Goal: Find specific page/section: Find specific page/section

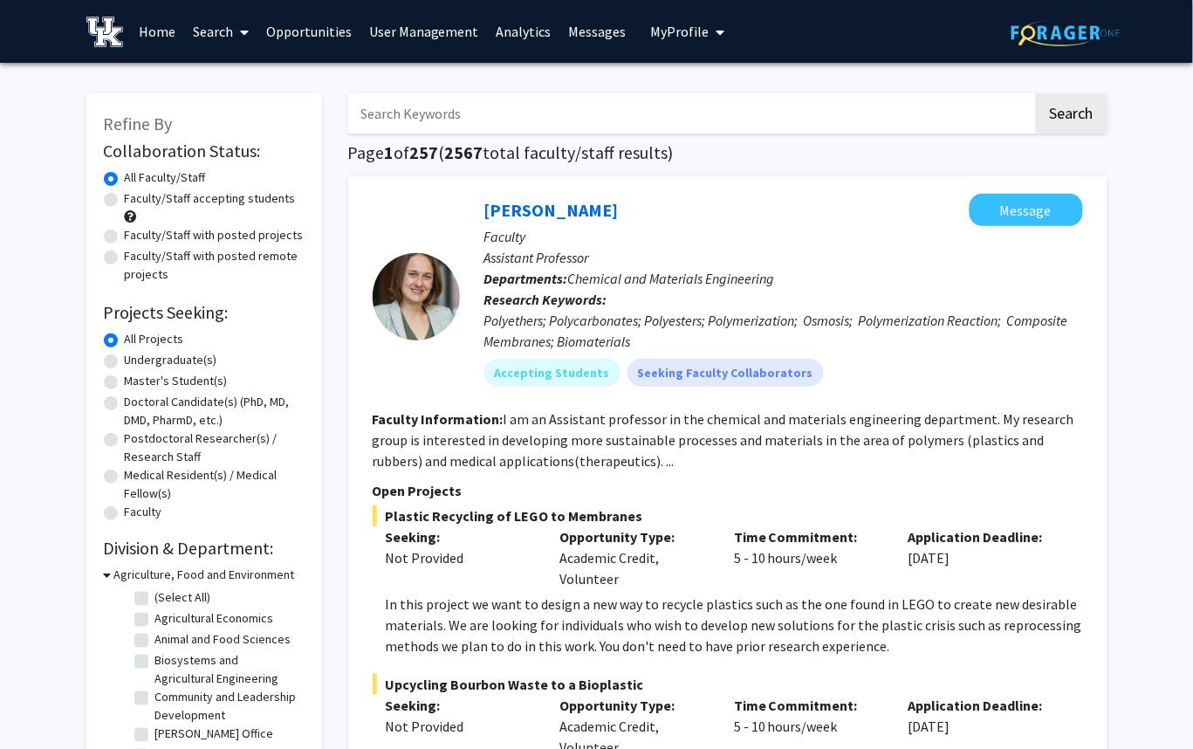
click at [516, 32] on link "Analytics" at bounding box center [524, 31] width 72 height 61
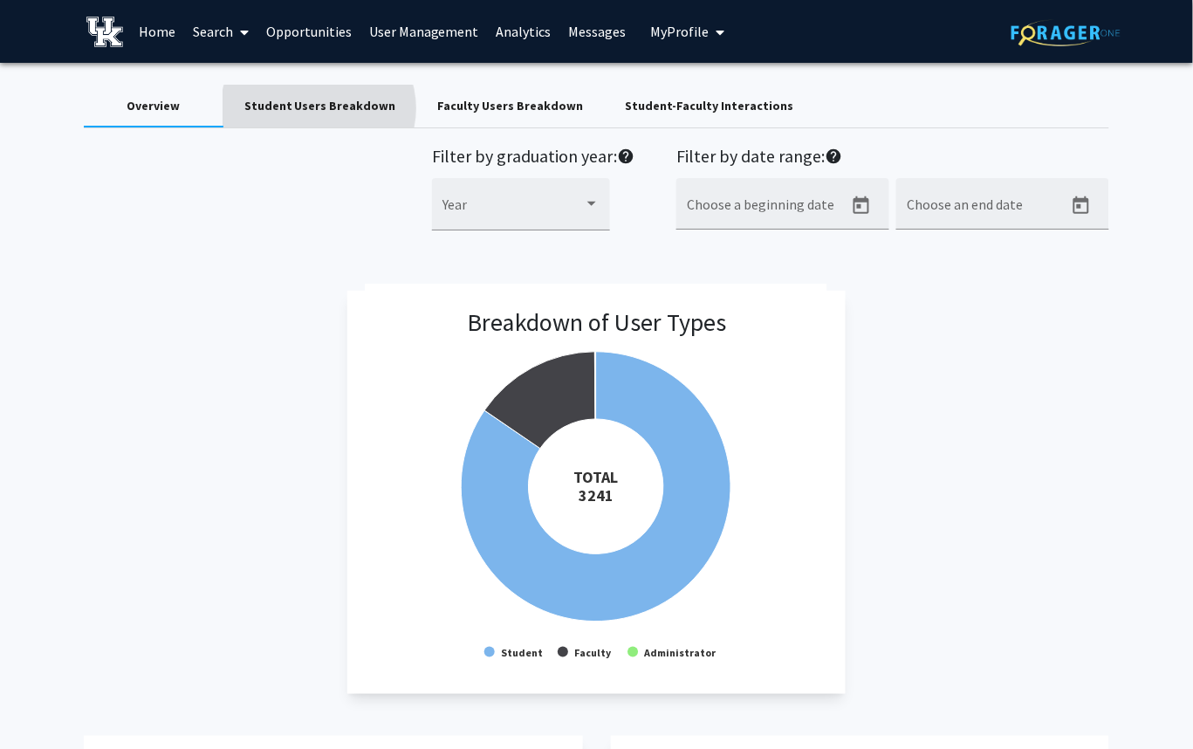
click at [321, 106] on div "Student Users Breakdown" at bounding box center [320, 106] width 152 height 18
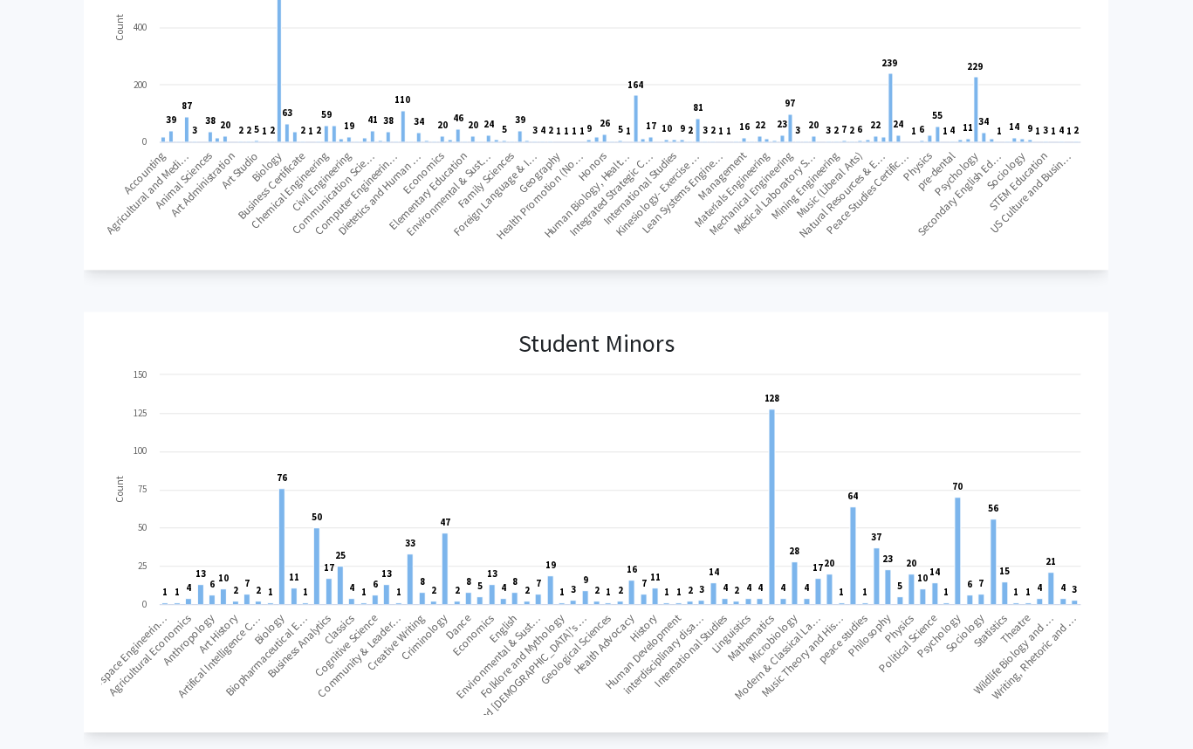
scroll to position [454, 0]
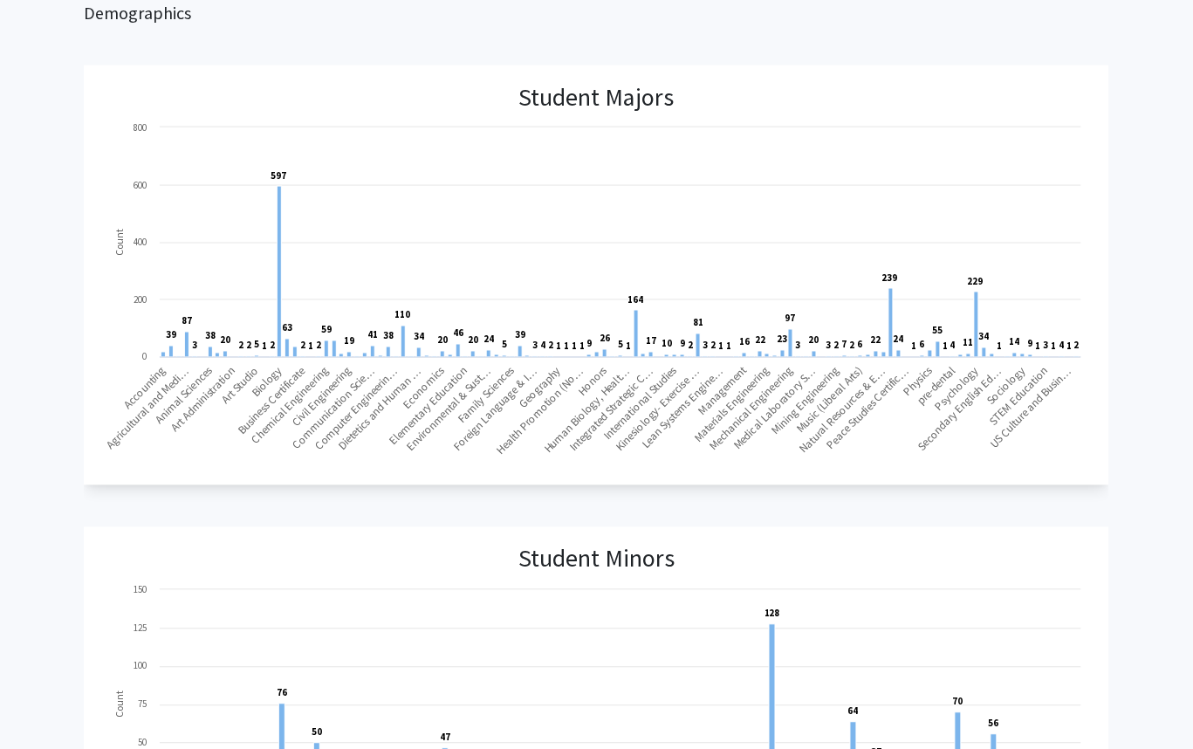
click at [42, 184] on div "Overview Student Users Breakdown Faculty Users Breakdown Student-Faculty Intera…" at bounding box center [596, 630] width 1193 height 2042
click at [40, 163] on div "Overview Student Users Breakdown Faculty Users Breakdown Student-Faculty Intera…" at bounding box center [596, 630] width 1193 height 2042
